Goal: Task Accomplishment & Management: Use online tool/utility

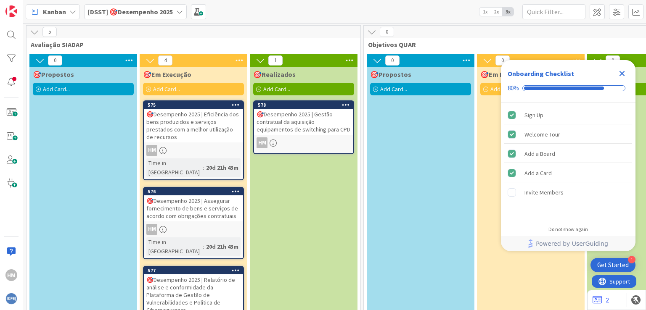
click at [281, 124] on div "🎯Desempenho 2025 | Gestão contratual da aquisição equipamentos de switching par…" at bounding box center [303, 122] width 99 height 26
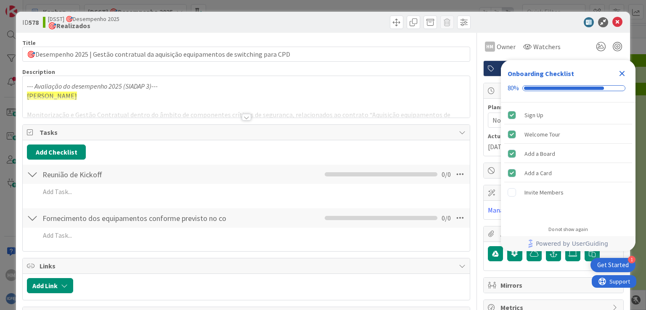
click at [620, 73] on icon "Close Checklist" at bounding box center [622, 74] width 10 height 10
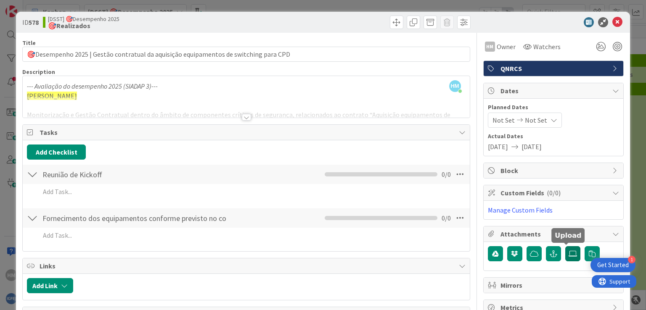
click at [569, 251] on icon at bounding box center [573, 254] width 8 height 7
click at [565, 246] on input "file" at bounding box center [565, 246] width 0 height 0
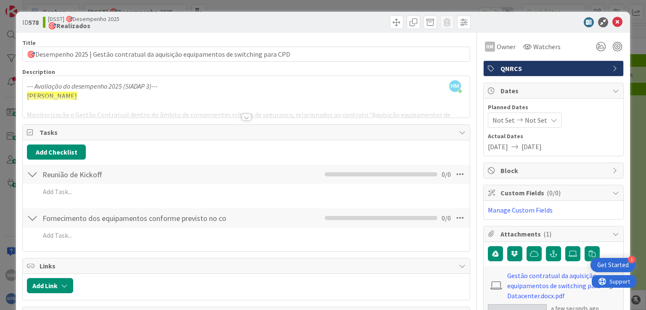
click at [244, 116] on div at bounding box center [246, 117] width 9 height 7
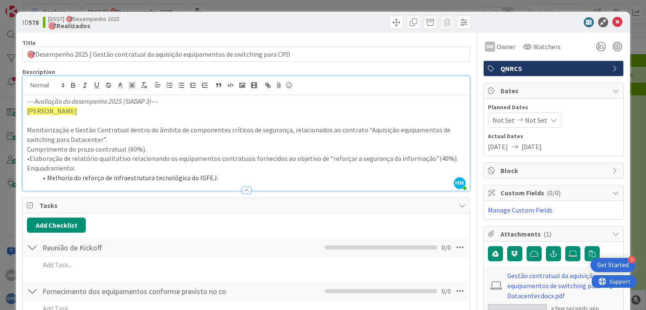
click at [33, 247] on div at bounding box center [32, 247] width 11 height 15
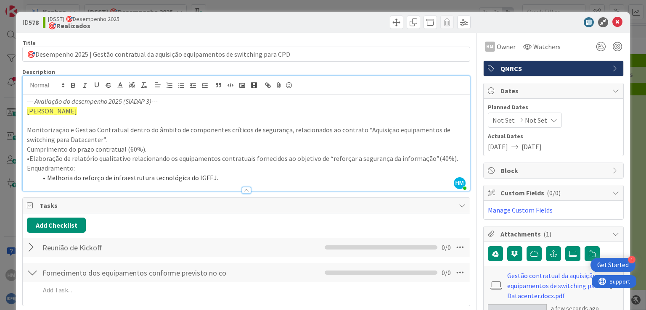
scroll to position [84, 0]
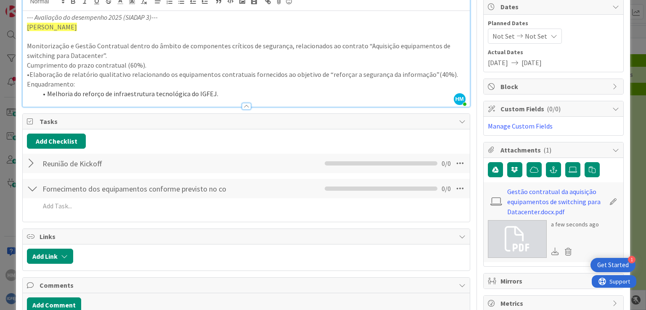
click at [30, 189] on div at bounding box center [32, 188] width 11 height 15
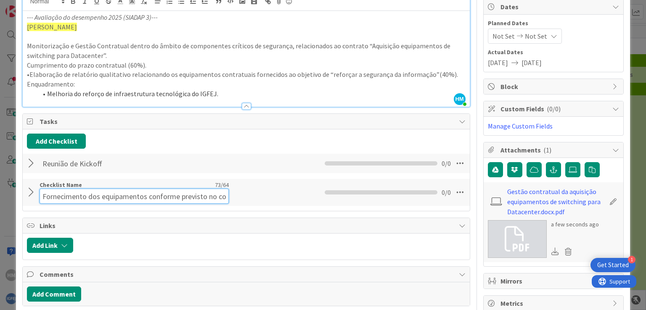
click at [68, 188] on div "Checklist Name 73 / 64 Fornecimento dos equipamentos conforme previsto no contr…" at bounding box center [134, 192] width 189 height 23
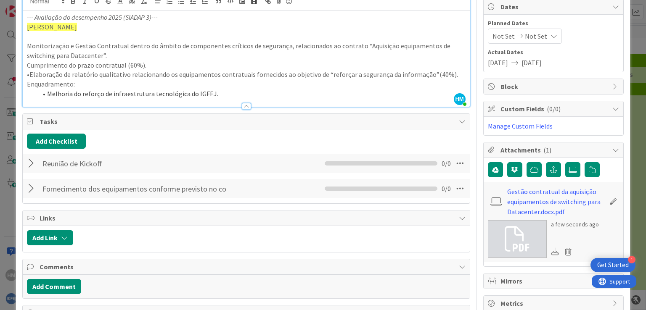
click at [249, 191] on div "Fornecimento dos equipamentos conforme previsto no contrato 24AB00006720. Check…" at bounding box center [246, 188] width 447 height 19
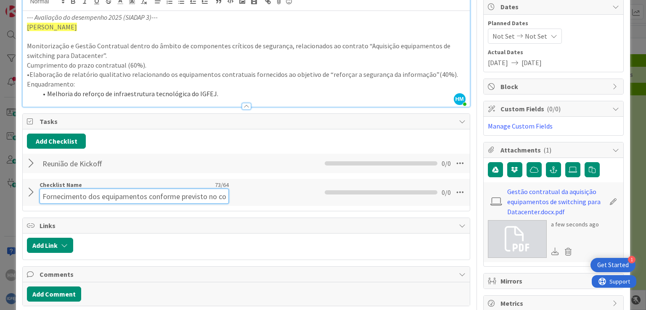
click at [192, 189] on input "Fornecimento dos equipamentos conforme previsto no contrato 24AB00006720." at bounding box center [134, 196] width 189 height 15
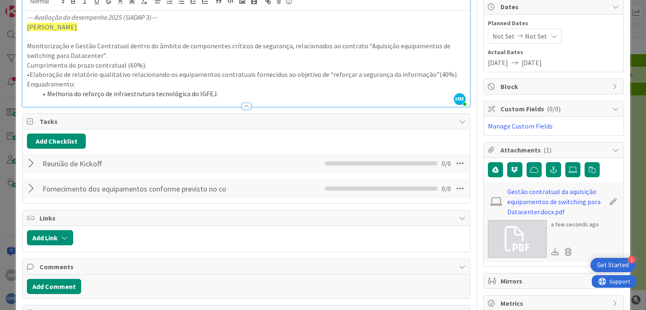
click at [29, 191] on div at bounding box center [32, 188] width 11 height 15
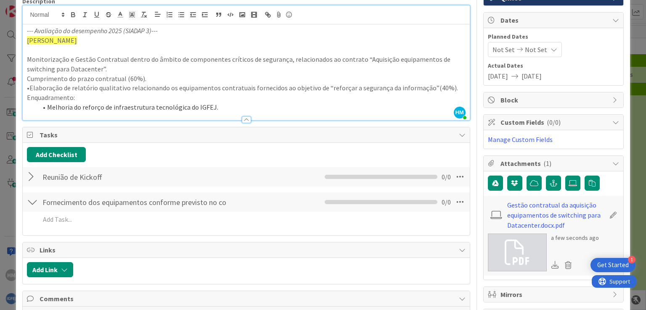
scroll to position [126, 0]
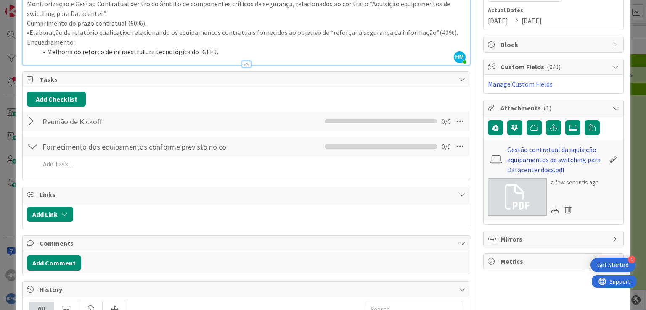
click at [531, 159] on link "Gestão contratual da aquisição equipamentos de switching para Datacenter.docx.p…" at bounding box center [556, 160] width 98 height 30
click at [564, 209] on icon at bounding box center [568, 210] width 12 height 13
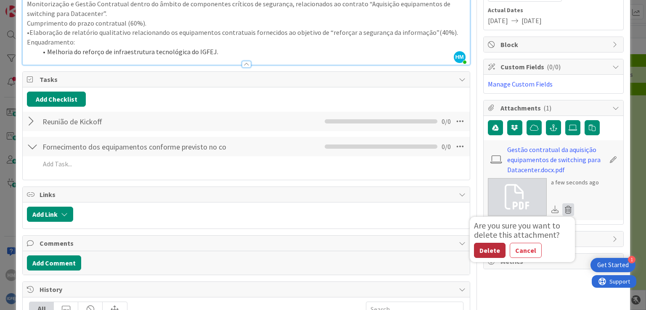
click at [477, 249] on button "Delete" at bounding box center [490, 250] width 32 height 15
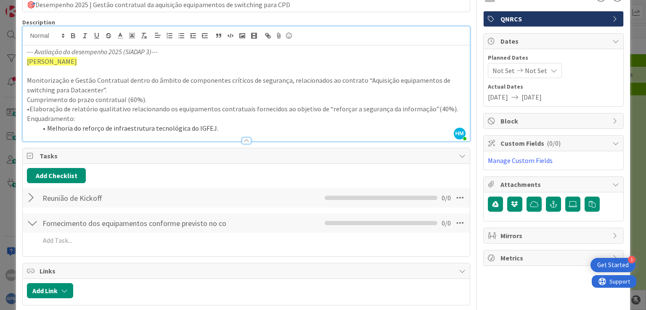
scroll to position [0, 0]
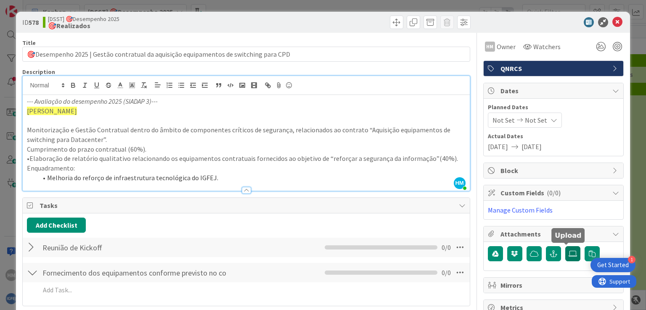
click at [569, 253] on icon at bounding box center [573, 254] width 8 height 7
click at [565, 246] on input "file" at bounding box center [565, 246] width 0 height 0
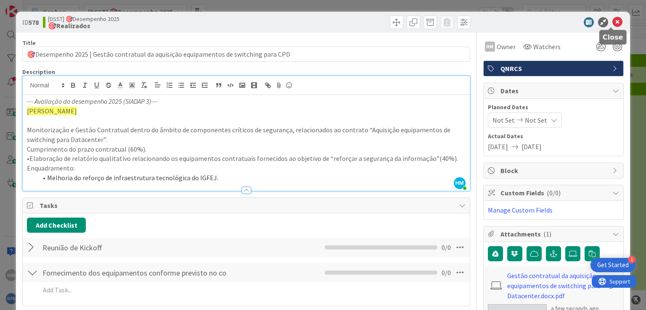
click at [612, 20] on icon at bounding box center [617, 22] width 10 height 10
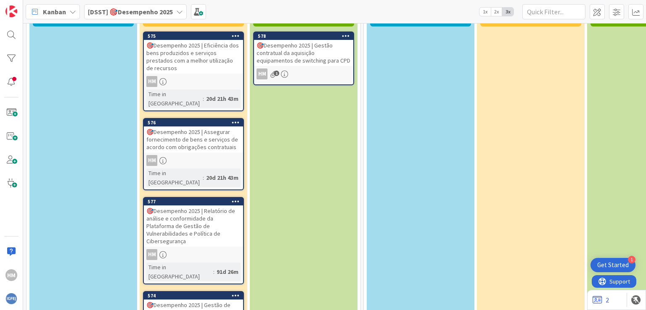
scroll to position [84, 0]
